Goal: Task Accomplishment & Management: Use online tool/utility

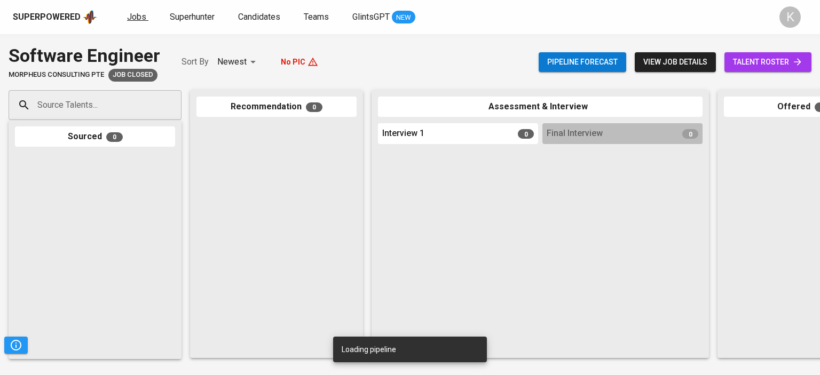
click at [127, 16] on span "Jobs" at bounding box center [136, 17] width 19 height 10
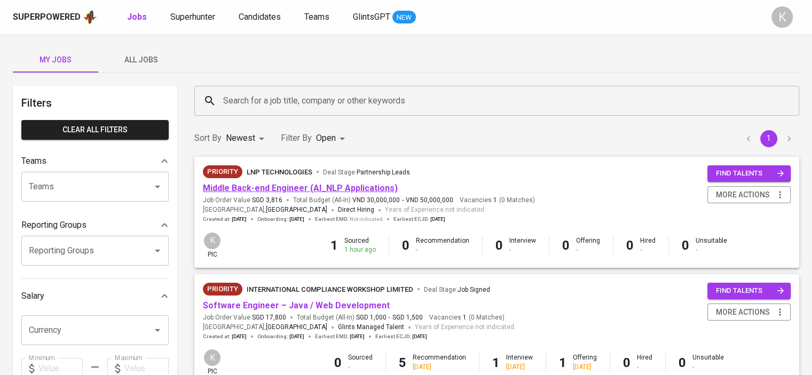
click at [364, 184] on link "Middle Back-end Engineer (AI_NLP Applications)" at bounding box center [300, 188] width 195 height 10
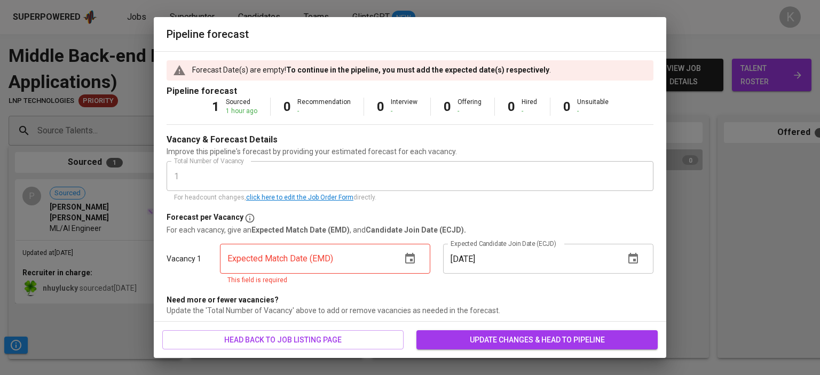
click at [734, 191] on div "Pipeline forecast Forecast Date(s) are empty! To continue in the pipeline, you …" at bounding box center [410, 187] width 820 height 375
click at [410, 258] on icon "button" at bounding box center [410, 258] width 10 height 11
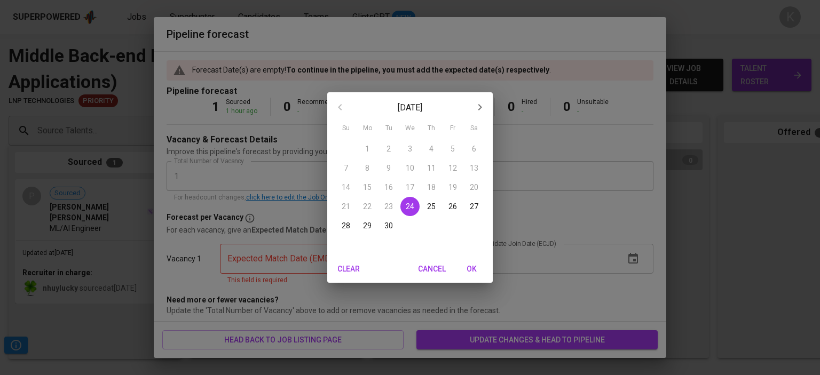
click at [480, 112] on icon "button" at bounding box center [480, 107] width 13 height 13
click at [367, 226] on p "27" at bounding box center [367, 226] width 9 height 11
type input "10/27/2025"
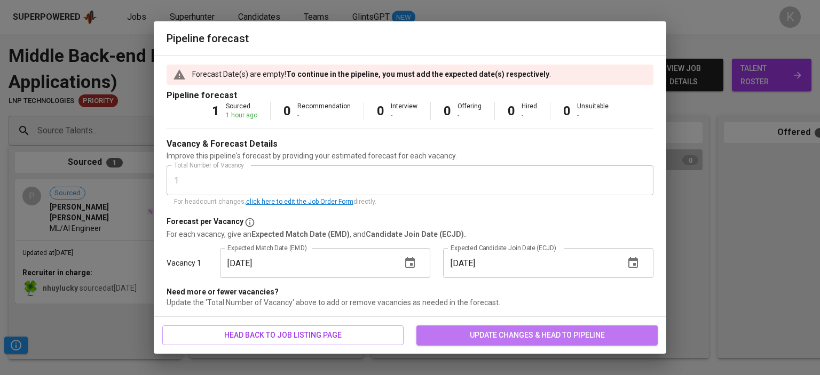
click at [511, 333] on span "update changes & head to pipeline" at bounding box center [537, 335] width 224 height 13
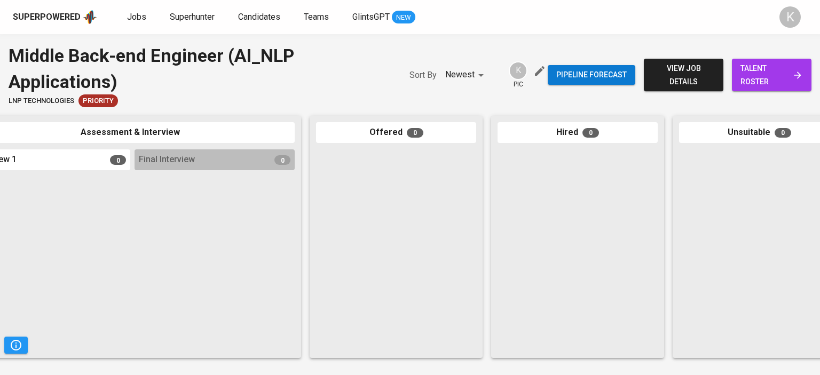
scroll to position [0, 451]
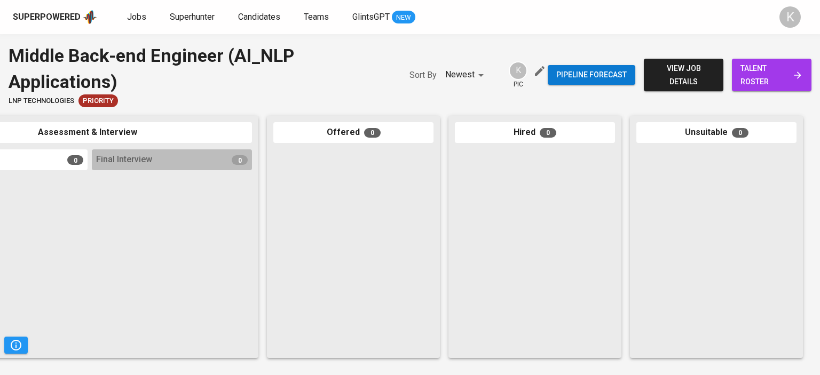
click at [743, 189] on div at bounding box center [717, 251] width 160 height 202
